Goal: Task Accomplishment & Management: Use online tool/utility

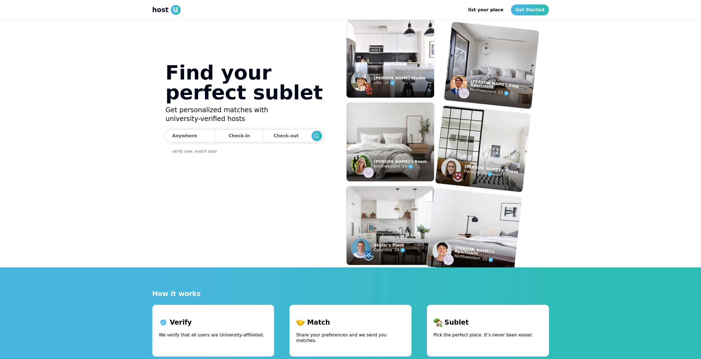
drag, startPoint x: 544, startPoint y: 10, endPoint x: 552, endPoint y: 4, distance: 9.6
click at [544, 10] on link "Get Started" at bounding box center [530, 9] width 38 height 11
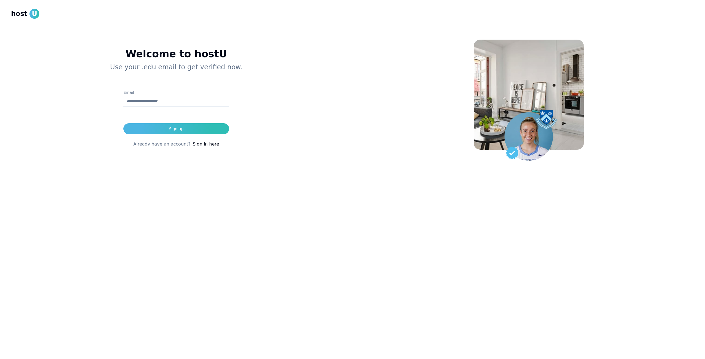
click at [204, 143] on link "Sign in here" at bounding box center [206, 144] width 26 height 7
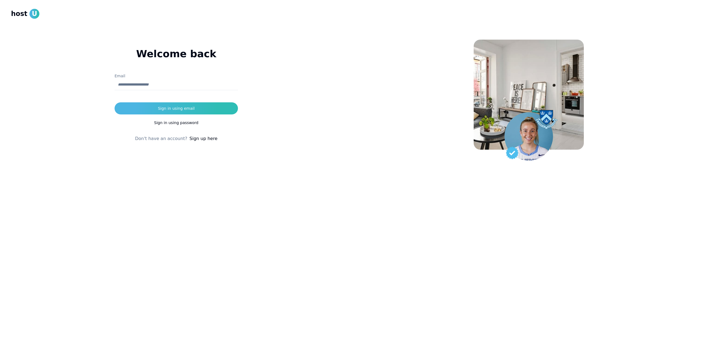
click at [191, 83] on input "Email" at bounding box center [176, 84] width 123 height 11
click at [206, 113] on button "Sign in using email" at bounding box center [176, 108] width 123 height 12
click at [144, 86] on input "**********" at bounding box center [176, 84] width 123 height 11
type input "**********"
click at [203, 105] on button "Sign in using email" at bounding box center [176, 108] width 123 height 12
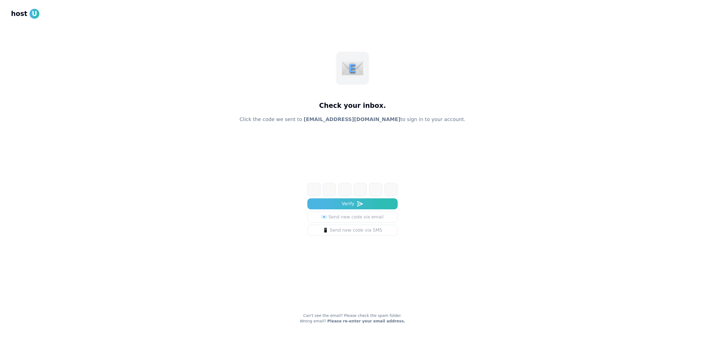
drag, startPoint x: 323, startPoint y: 190, endPoint x: 318, endPoint y: 191, distance: 5.6
click at [322, 190] on input at bounding box center [357, 189] width 101 height 13
click at [316, 192] on input at bounding box center [357, 189] width 101 height 13
type input "******"
click at [340, 202] on button "Verify" at bounding box center [352, 204] width 90 height 11
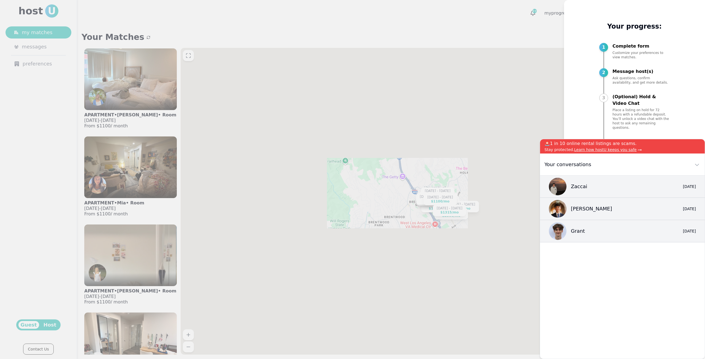
click at [465, 107] on div at bounding box center [352, 179] width 705 height 359
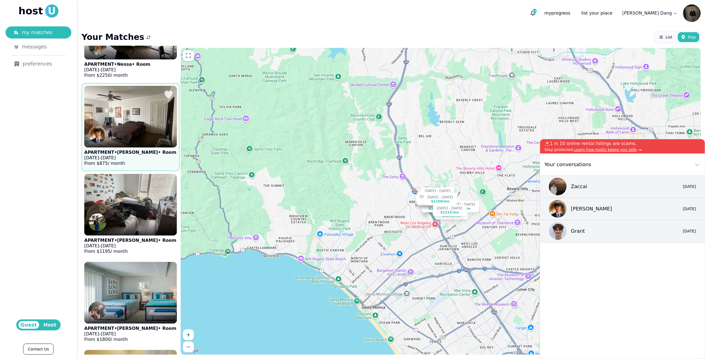
scroll to position [716, 0]
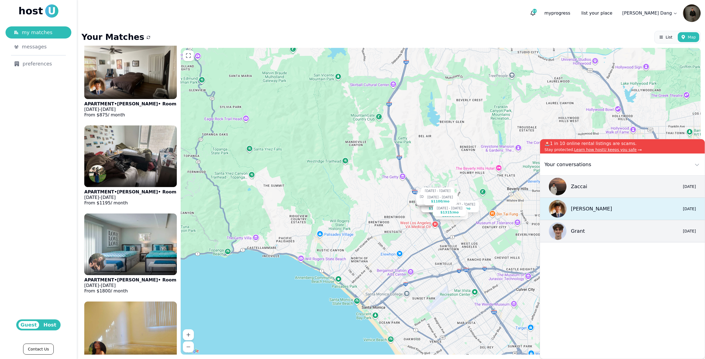
click at [629, 211] on div "[PERSON_NAME] 0 [DATE]" at bounding box center [622, 209] width 165 height 22
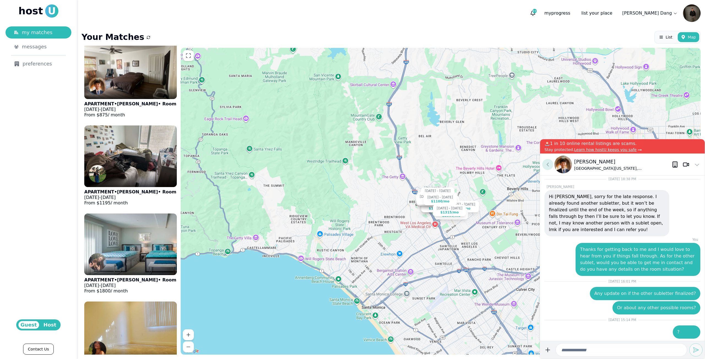
click at [550, 165] on icon at bounding box center [547, 164] width 7 height 7
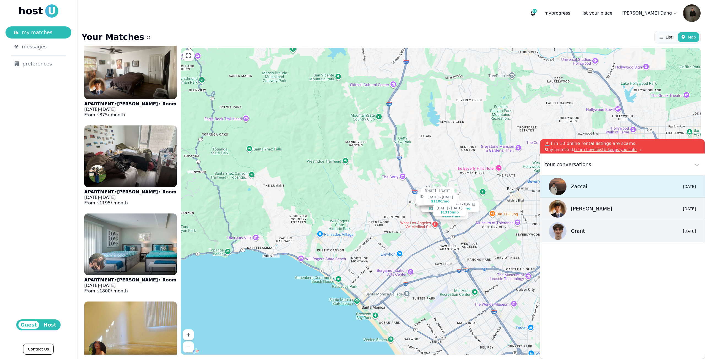
click at [590, 185] on div "Zaccai 0 [DATE]" at bounding box center [622, 187] width 165 height 22
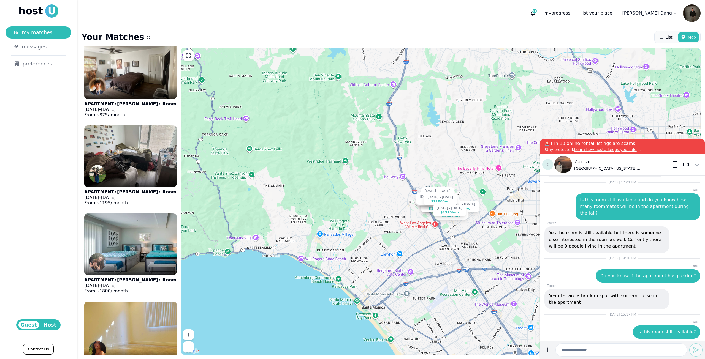
click at [547, 166] on icon at bounding box center [547, 164] width 7 height 7
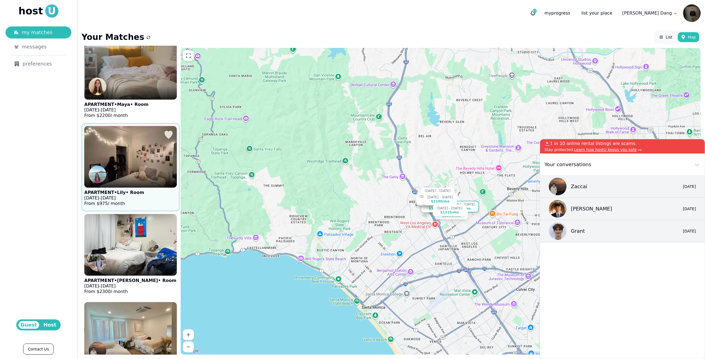
scroll to position [2099, 0]
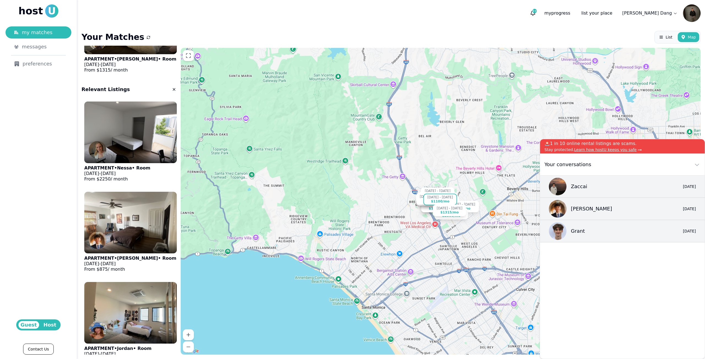
scroll to position [2484, 0]
